Goal: Task Accomplishment & Management: Use online tool/utility

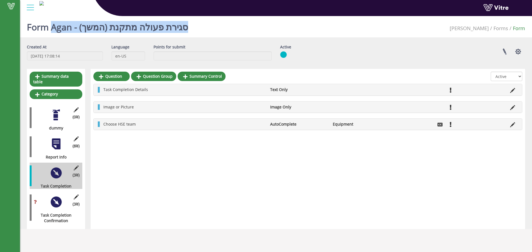
click at [123, 30] on h1 "Form Agan - סגירת פעולה מתקנת (המשך)" at bounding box center [107, 26] width 161 height 24
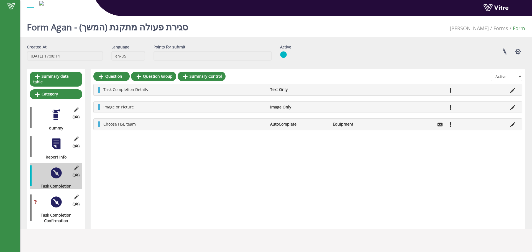
drag, startPoint x: 85, startPoint y: 16, endPoint x: 68, endPoint y: 33, distance: 24.5
click at [81, 16] on div "Vitre" at bounding box center [276, 8] width 512 height 16
click at [32, 8] on div at bounding box center [30, 7] width 12 height 15
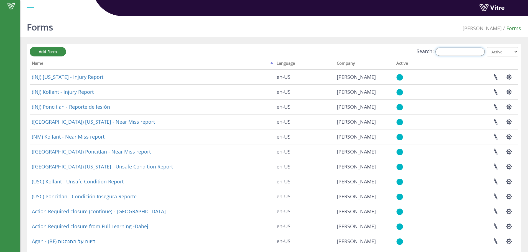
click at [454, 50] on input "Search:" at bounding box center [459, 52] width 49 height 8
click at [454, 55] on input "Search:" at bounding box center [459, 52] width 49 height 8
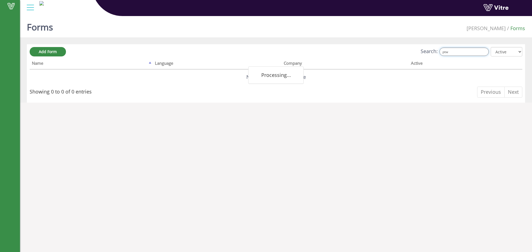
type input "ptw"
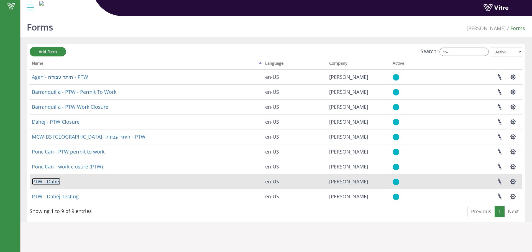
click at [55, 183] on link "PTW - Dahej" at bounding box center [46, 181] width 29 height 7
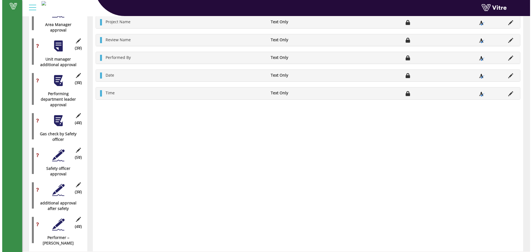
scroll to position [568, 0]
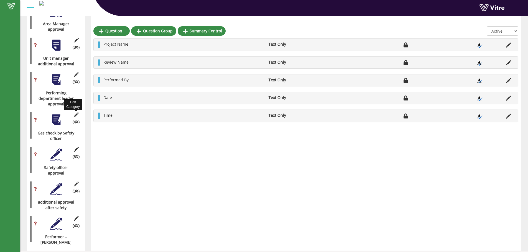
click at [76, 112] on icon at bounding box center [76, 114] width 7 height 5
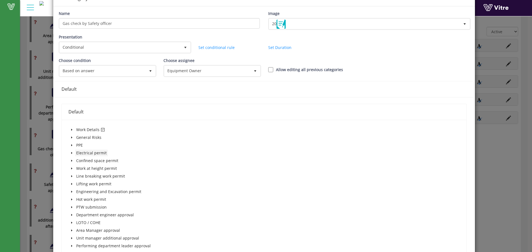
scroll to position [37, 0]
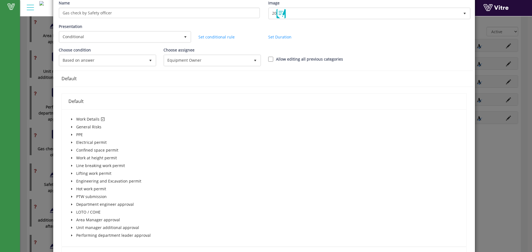
click at [71, 118] on span "caret-down" at bounding box center [71, 119] width 3 height 3
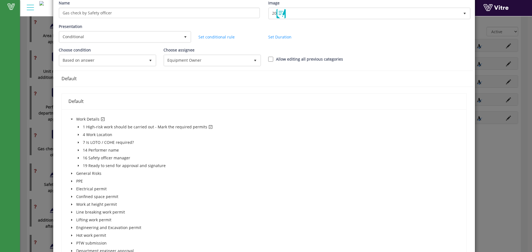
scroll to position [74, 0]
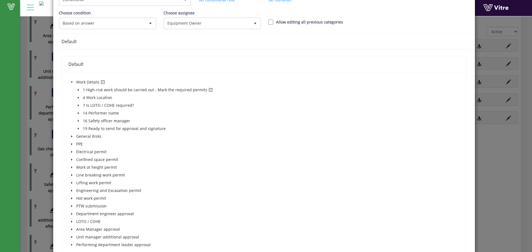
click at [77, 89] on icon "caret-down" at bounding box center [78, 90] width 3 height 3
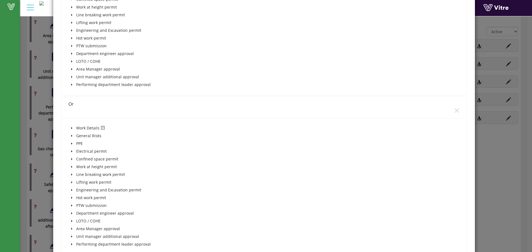
scroll to position [332, 0]
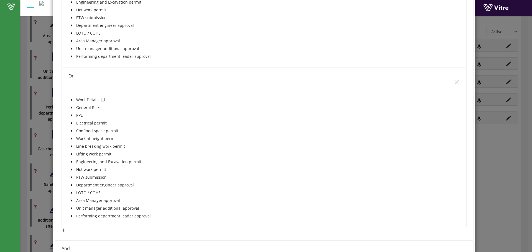
click at [71, 99] on icon "caret-down" at bounding box center [71, 100] width 3 height 3
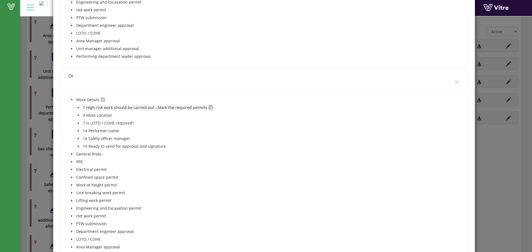
drag, startPoint x: 78, startPoint y: 106, endPoint x: 84, endPoint y: 109, distance: 6.2
click at [78, 106] on icon "caret-down" at bounding box center [78, 107] width 3 height 3
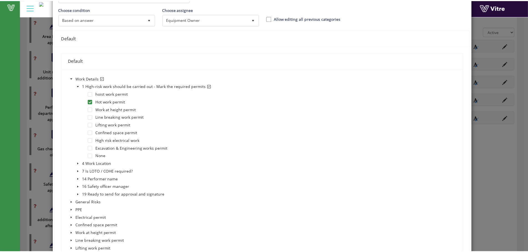
scroll to position [0, 0]
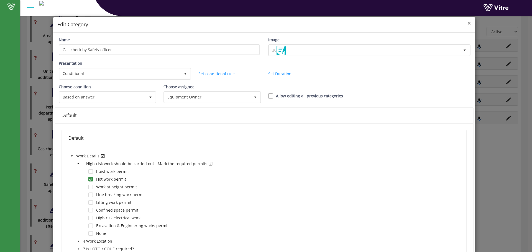
click at [467, 23] on span "×" at bounding box center [468, 23] width 3 height 8
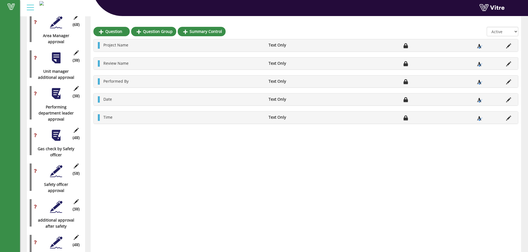
click at [78, 93] on span "(3 )" at bounding box center [76, 96] width 7 height 6
click at [75, 86] on icon at bounding box center [76, 88] width 7 height 5
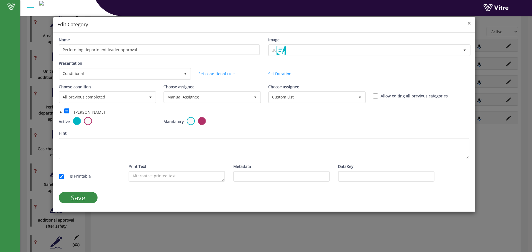
click at [469, 22] on span "×" at bounding box center [468, 23] width 3 height 8
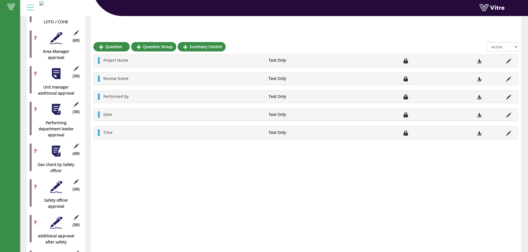
scroll to position [568, 0]
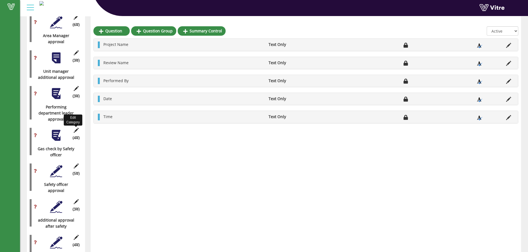
click at [76, 128] on icon at bounding box center [76, 130] width 7 height 5
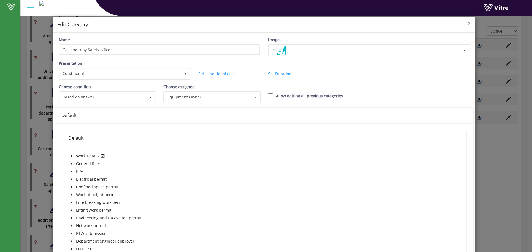
click at [467, 24] on span "×" at bounding box center [468, 23] width 3 height 8
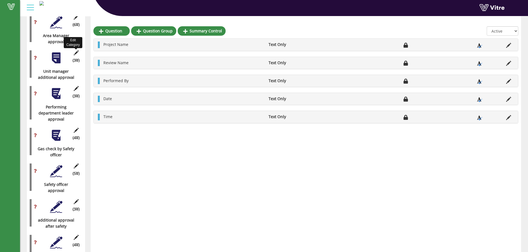
click at [78, 50] on icon at bounding box center [76, 52] width 7 height 5
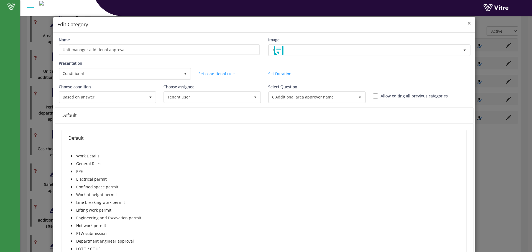
click at [467, 21] on span "×" at bounding box center [468, 23] width 3 height 8
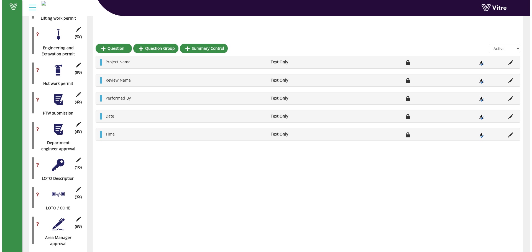
scroll to position [384, 0]
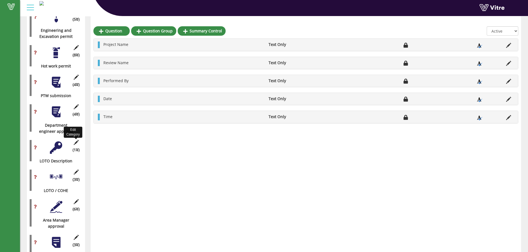
click at [76, 140] on icon at bounding box center [76, 142] width 7 height 5
